Goal: Information Seeking & Learning: Find specific fact

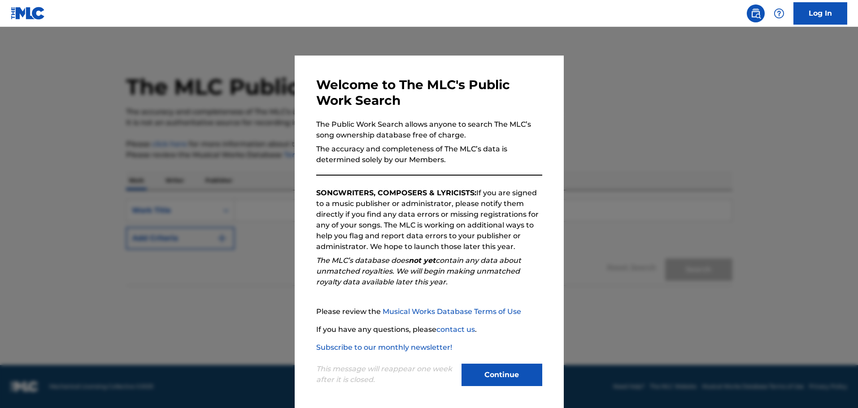
click at [235, 218] on div at bounding box center [429, 231] width 858 height 408
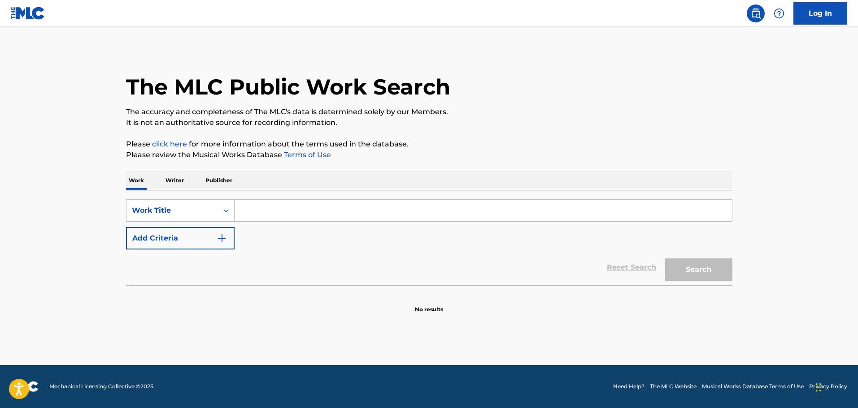
click at [283, 203] on input "Search Form" at bounding box center [482, 211] width 497 height 22
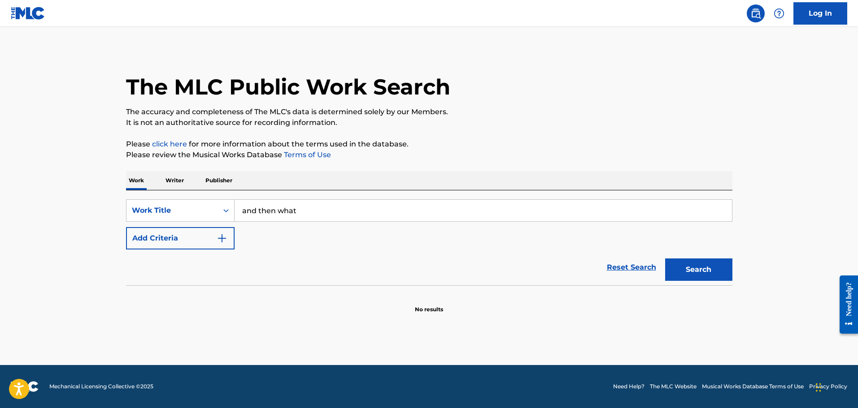
type input "and then what"
click at [235, 230] on div "SearchWithCriteria7d2ae3f0-26da-4cdc-84f6-9b12e6b271b6 Work Title and then what…" at bounding box center [429, 225] width 606 height 50
click at [228, 236] on button "Add Criteria" at bounding box center [180, 238] width 109 height 22
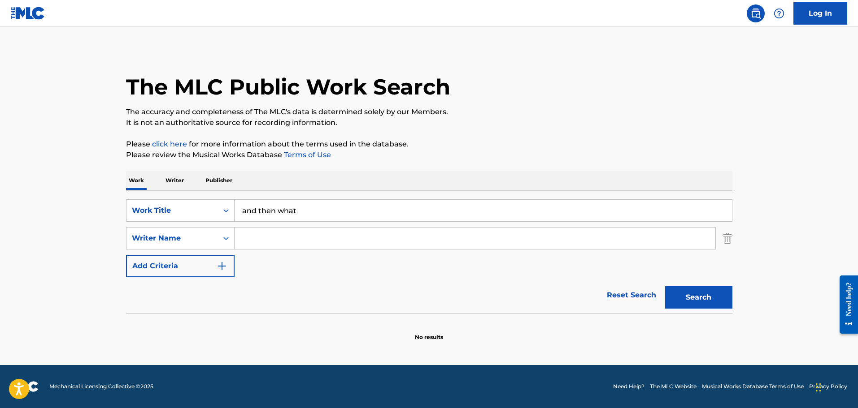
click at [268, 239] on input "Search Form" at bounding box center [474, 239] width 481 height 22
type input "[PERSON_NAME]"
click at [665, 286] on button "Search" at bounding box center [698, 297] width 67 height 22
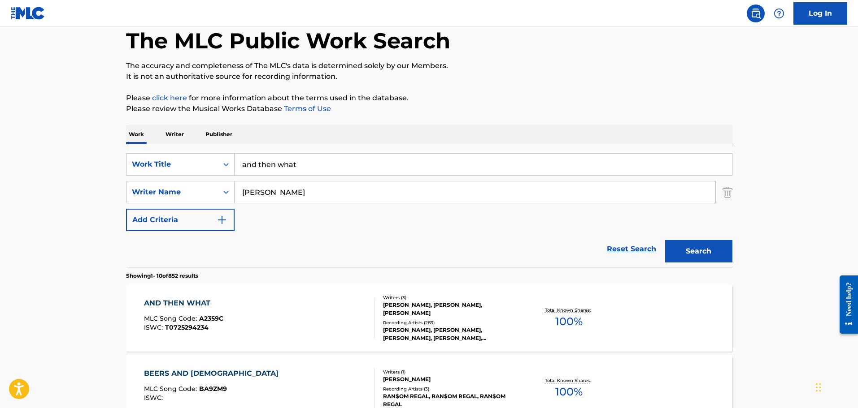
scroll to position [75, 0]
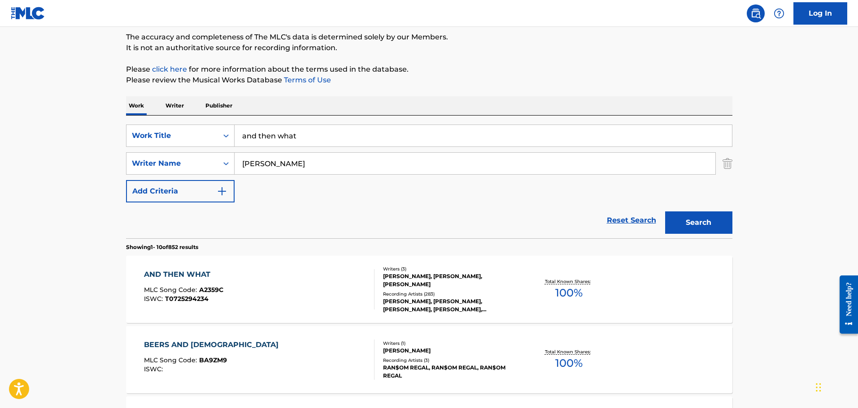
click at [284, 278] on div "AND THEN WHAT MLC Song Code : A2359C ISWC : T0725294234" at bounding box center [259, 289] width 230 height 40
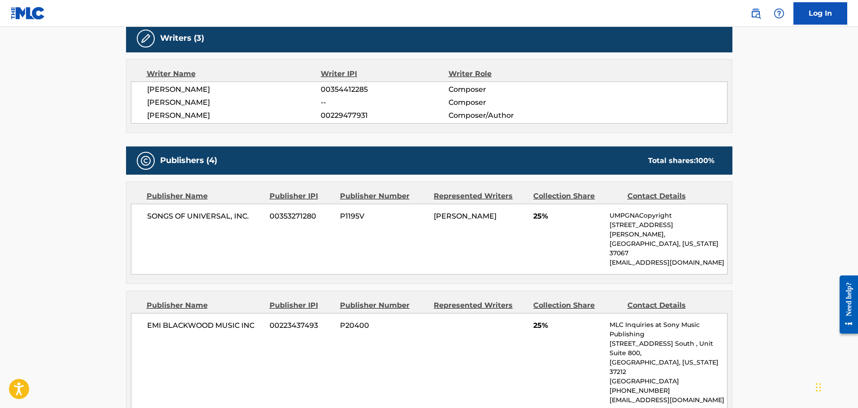
scroll to position [299, 0]
